Goal: Task Accomplishment & Management: Complete application form

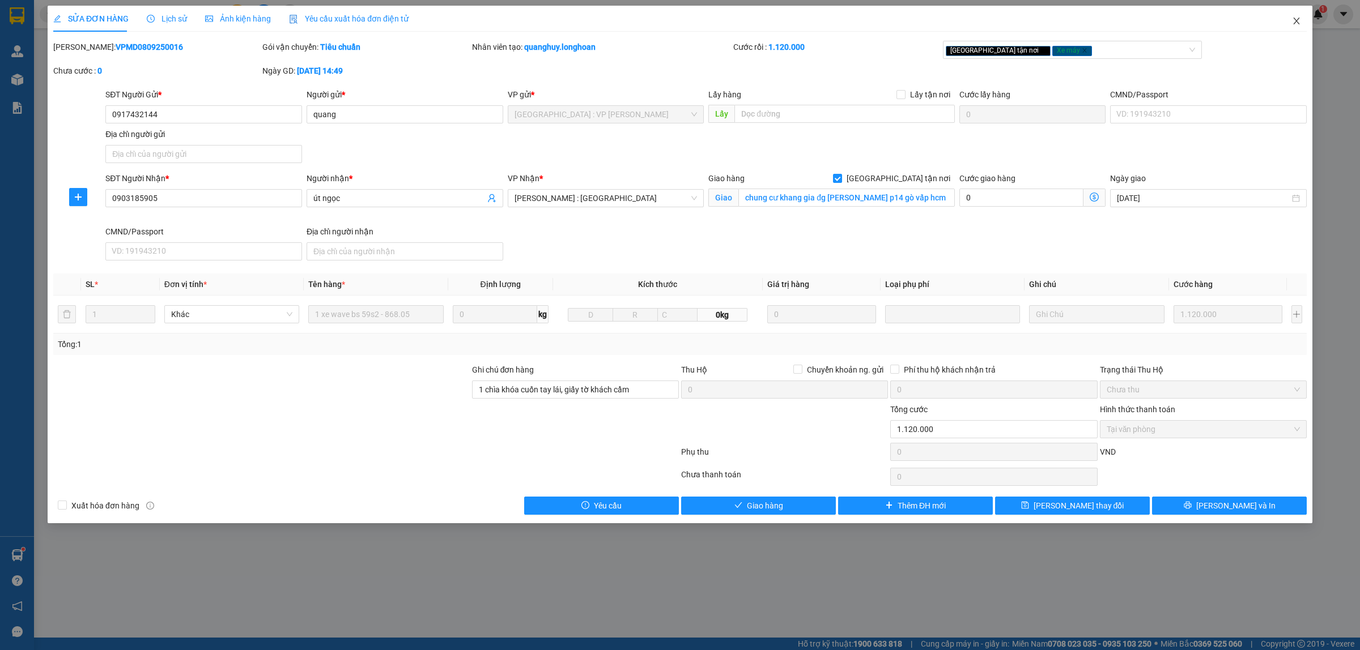
click at [1305, 18] on span "Close" at bounding box center [1296, 22] width 32 height 32
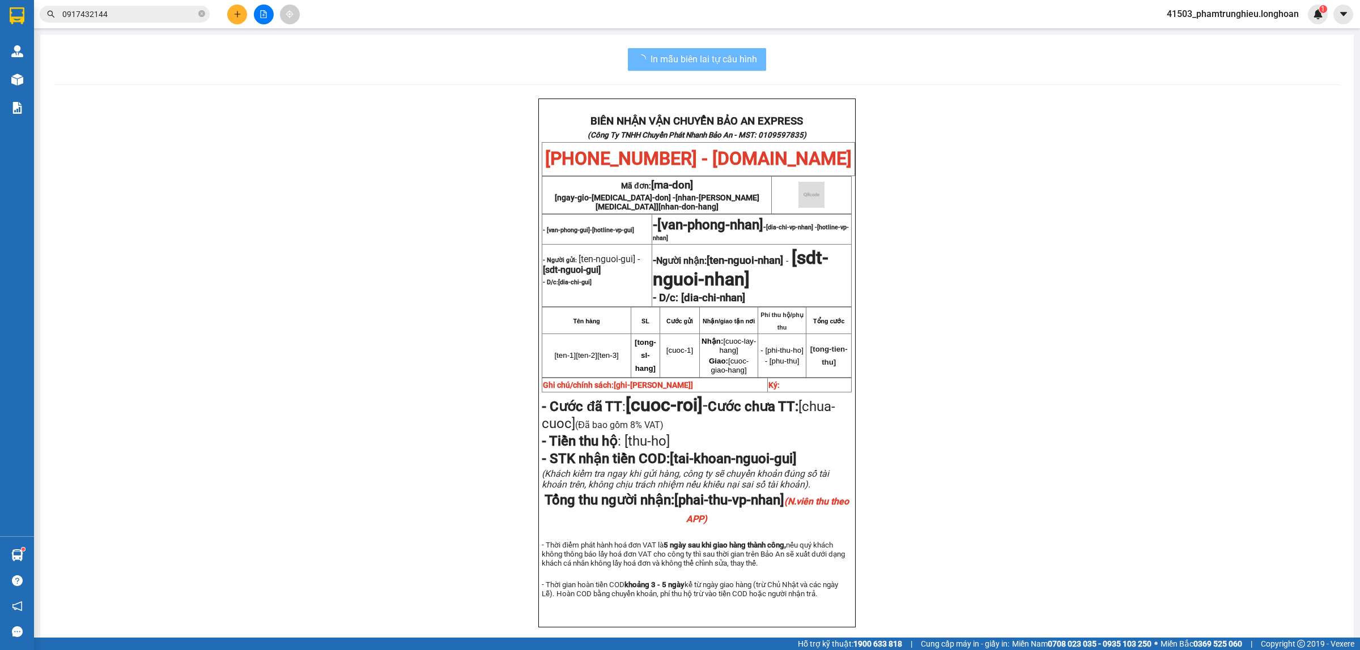
click at [174, 13] on input "0917432144" at bounding box center [129, 14] width 134 height 12
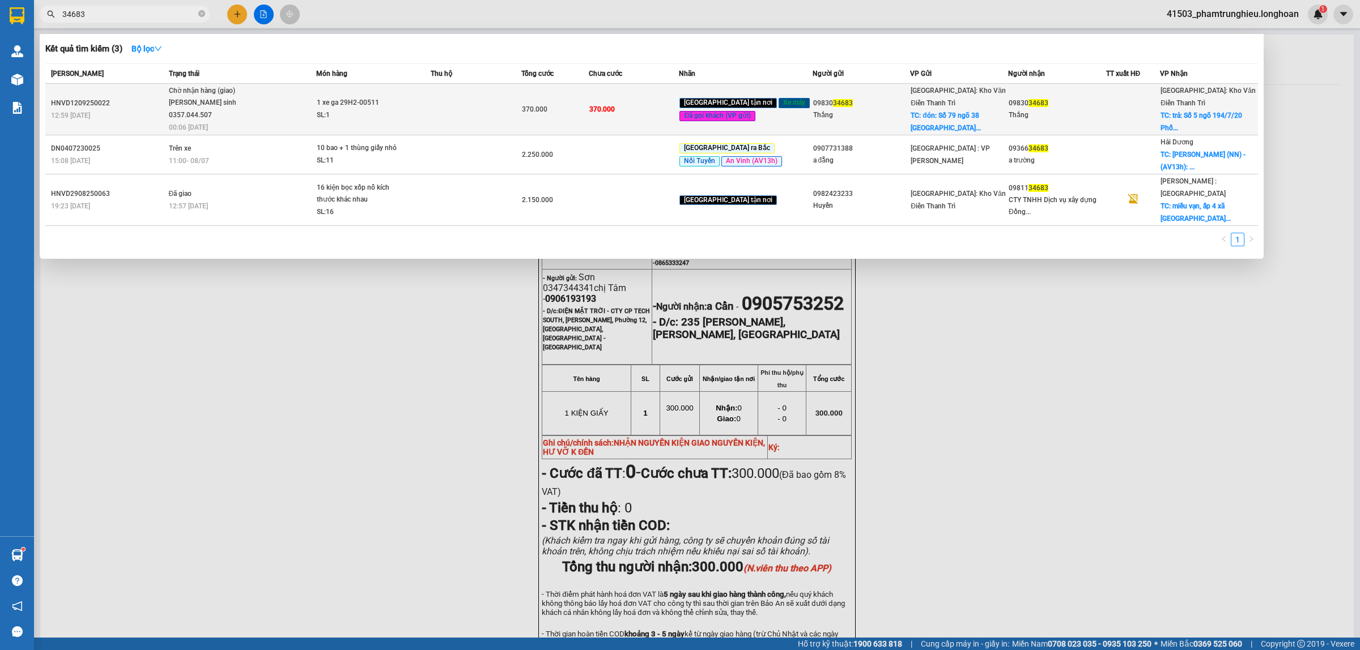
type input "34683"
click at [268, 101] on span "Chờ nhận hàng (giao) [PERSON_NAME] sinh 0357.044.507 00:06 [DATE]" at bounding box center [242, 108] width 147 height 47
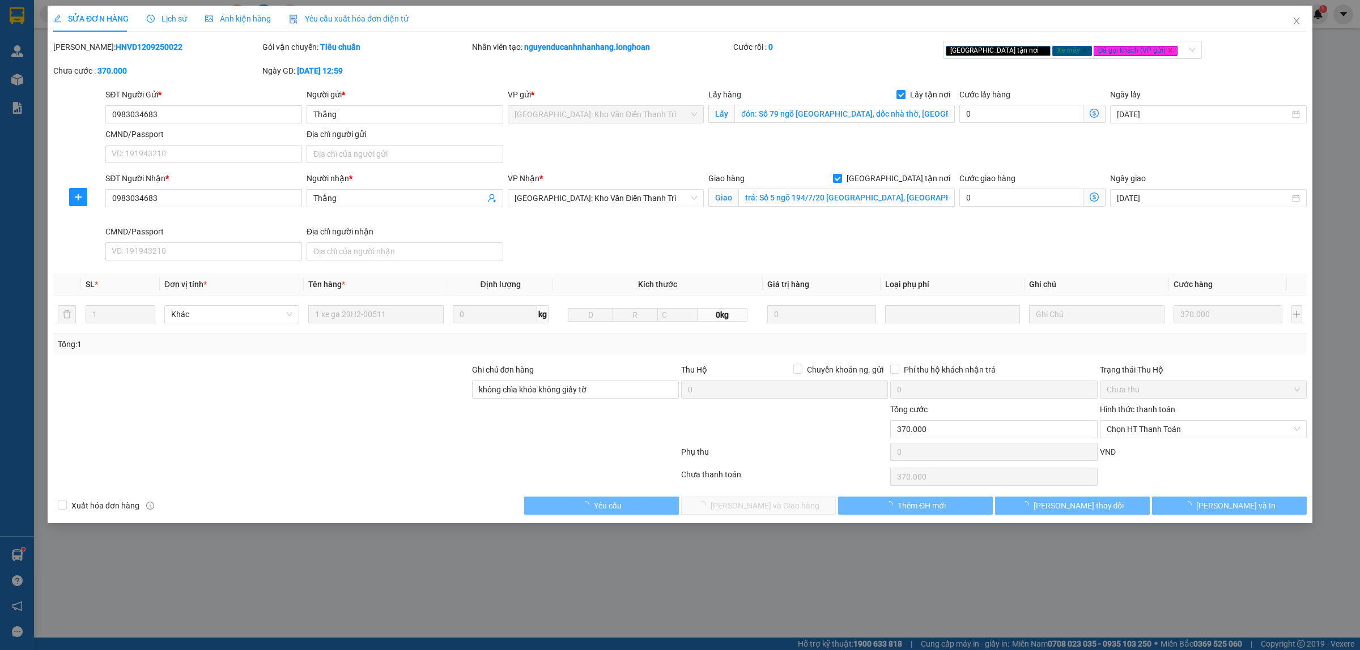
type input "0983034683"
type input "Thắng"
checkbox input "true"
type input "đón: Số 79 ngõ [GEOGRAPHIC_DATA], dốc nhà thờ, [GEOGRAPHIC_DATA], [GEOGRAPHIC_D…"
type input "0983034683"
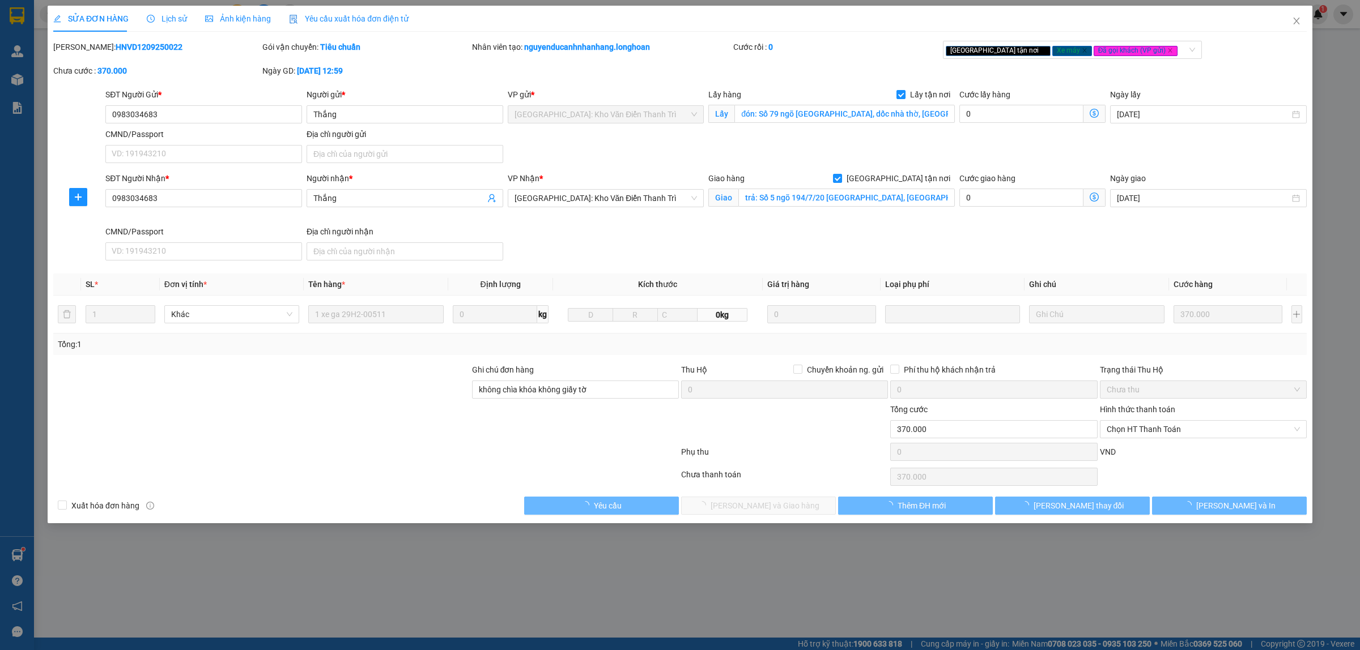
type input "Thắng"
checkbox input "true"
type input "trả: Số 5 ngõ 194/7/20 [GEOGRAPHIC_DATA], [GEOGRAPHIC_DATA], [GEOGRAPHIC_DATA],…"
type input "không chìa khóa không giấy tờ"
type input "370.000"
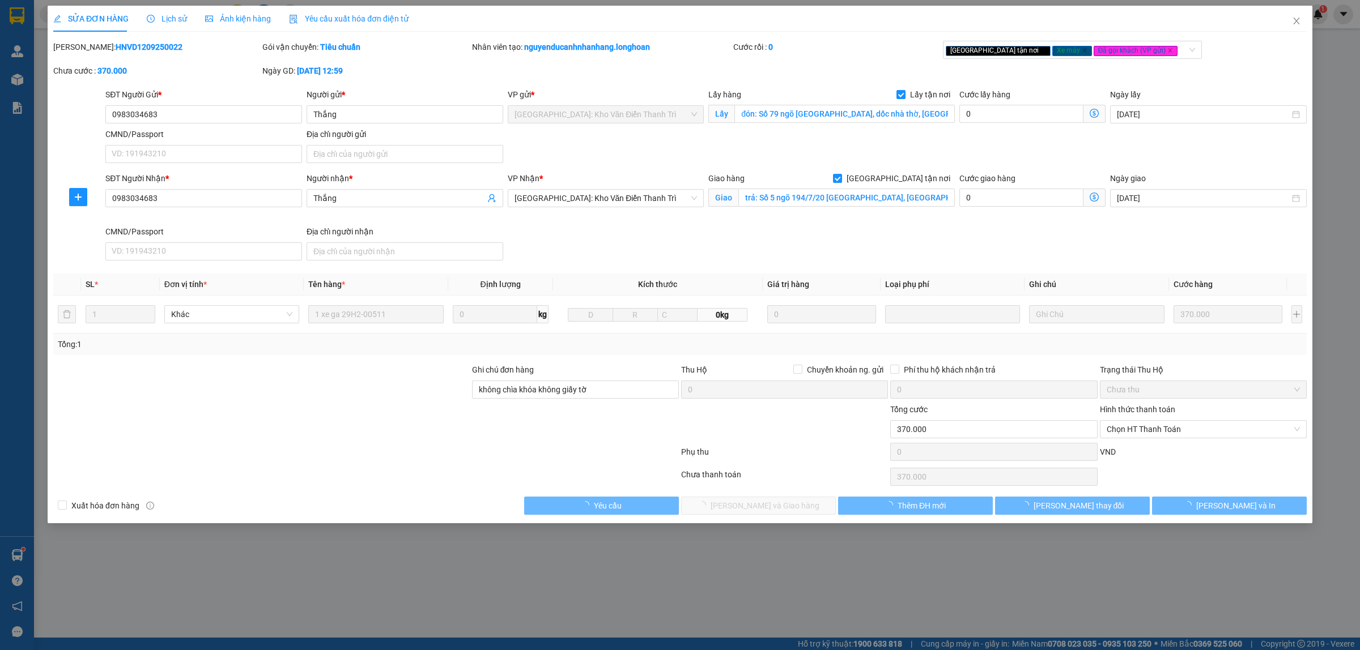
type input "370.000"
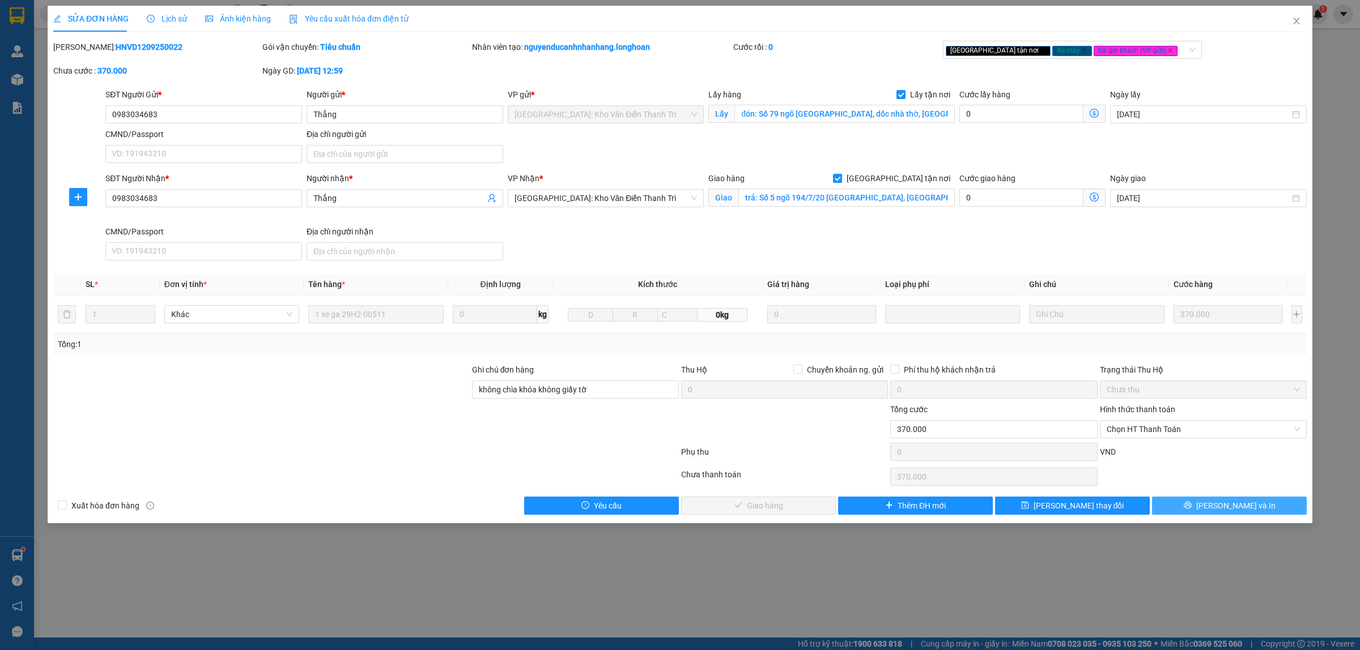
click at [1216, 505] on button "[PERSON_NAME] và In" at bounding box center [1229, 506] width 155 height 18
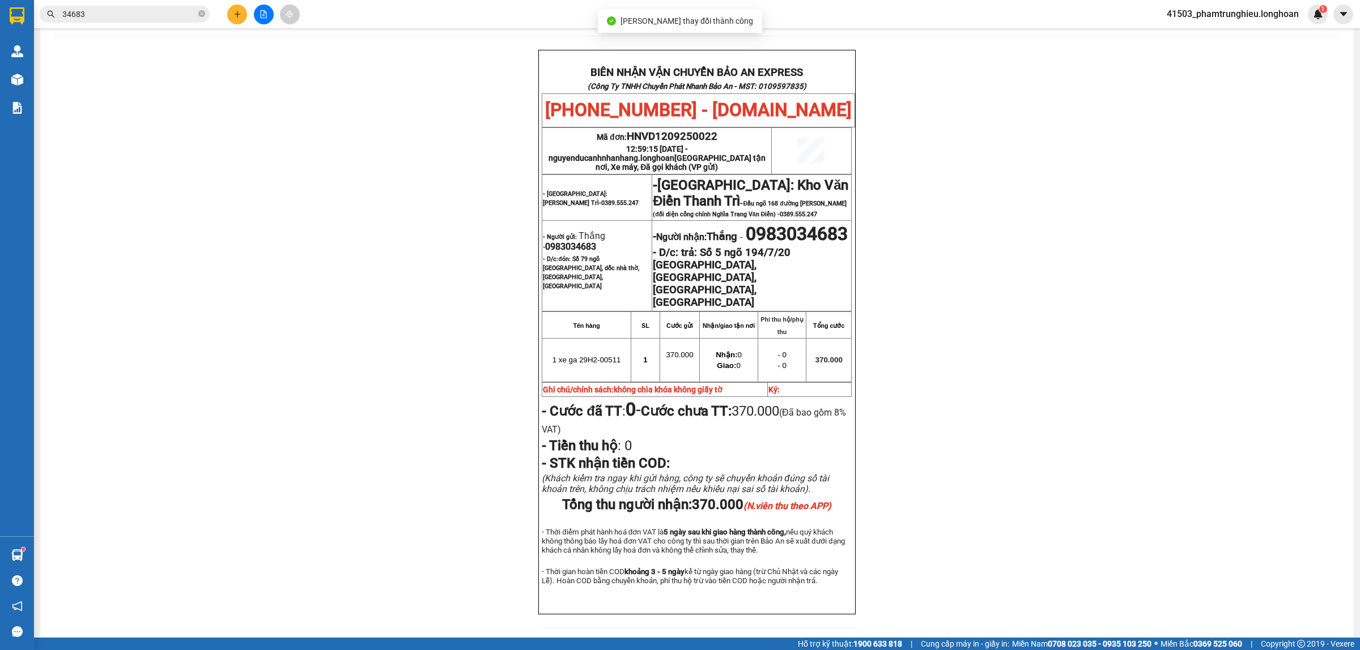
scroll to position [71, 0]
